Goal: Information Seeking & Learning: Learn about a topic

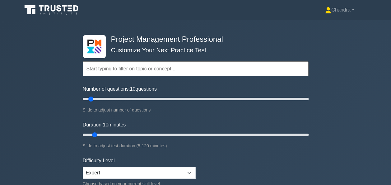
click at [136, 69] on input "text" at bounding box center [196, 68] width 226 height 15
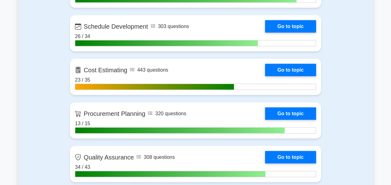
scroll to position [747, 0]
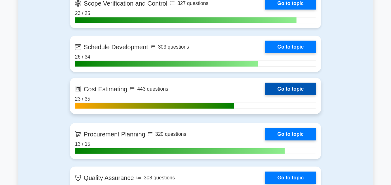
click at [286, 87] on link "Go to topic" at bounding box center [290, 89] width 51 height 12
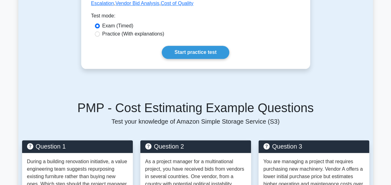
scroll to position [326, 0]
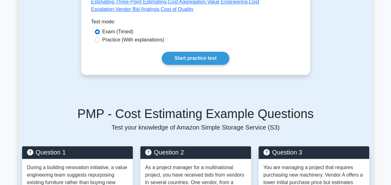
click at [141, 36] on label "Practice (With explanations)" at bounding box center [133, 39] width 62 height 7
click at [100, 37] on input "Practice (With explanations)" at bounding box center [97, 39] width 5 height 5
radio input "true"
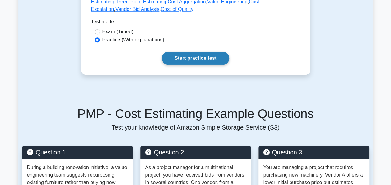
click at [184, 52] on link "Start practice test" at bounding box center [196, 58] width 68 height 13
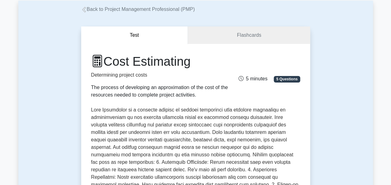
scroll to position [0, 0]
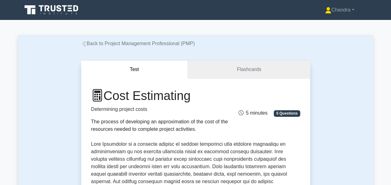
click at [220, 74] on link "Flashcards" at bounding box center [249, 70] width 122 height 18
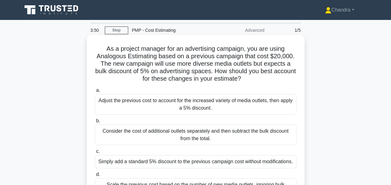
click at [205, 101] on div "Adjust the previous cost to account for the increased variety of media outlets,…" at bounding box center [196, 104] width 202 height 21
click at [95, 92] on input "a. Adjust the previous cost to account for the increased variety of media outle…" at bounding box center [95, 90] width 0 height 4
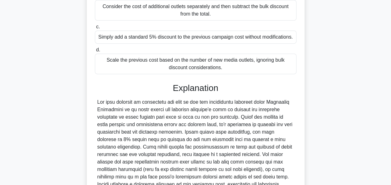
scroll to position [187, 0]
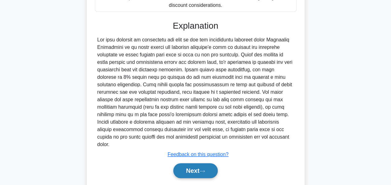
click at [202, 165] on button "Next" at bounding box center [195, 170] width 44 height 15
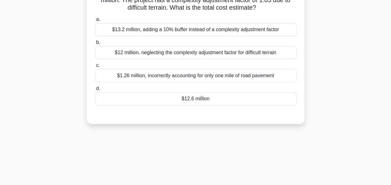
scroll to position [27, 0]
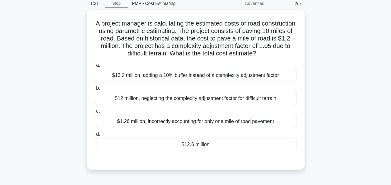
click at [40, 116] on div "A project manager is calculating the estimated costs of road construction using…" at bounding box center [195, 93] width 355 height 167
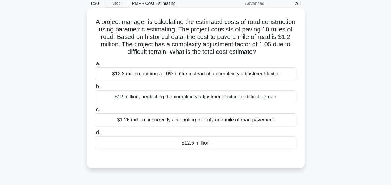
click at [185, 142] on div "$12.6 million" at bounding box center [196, 142] width 202 height 13
click at [95, 135] on input "d. $12.6 million" at bounding box center [95, 133] width 0 height 4
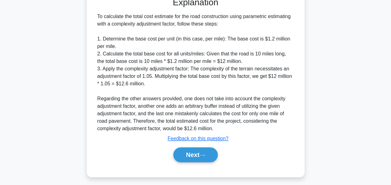
scroll to position [190, 0]
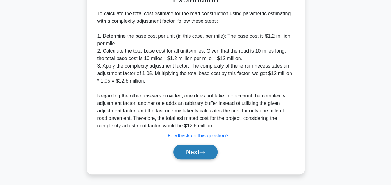
click at [198, 149] on button "Next" at bounding box center [195, 151] width 44 height 15
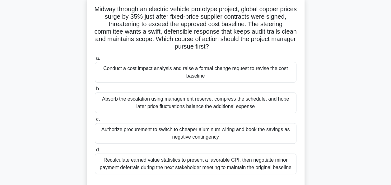
scroll to position [27, 0]
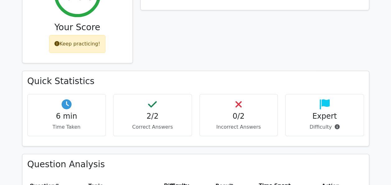
scroll to position [73, 0]
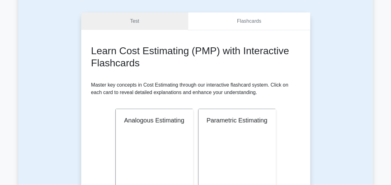
scroll to position [124, 0]
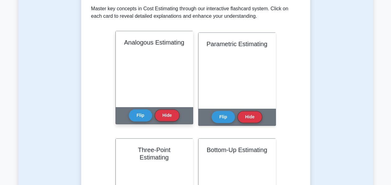
click at [156, 74] on div "Analogous Estimating" at bounding box center [154, 69] width 77 height 76
